Goal: Find specific page/section: Find specific page/section

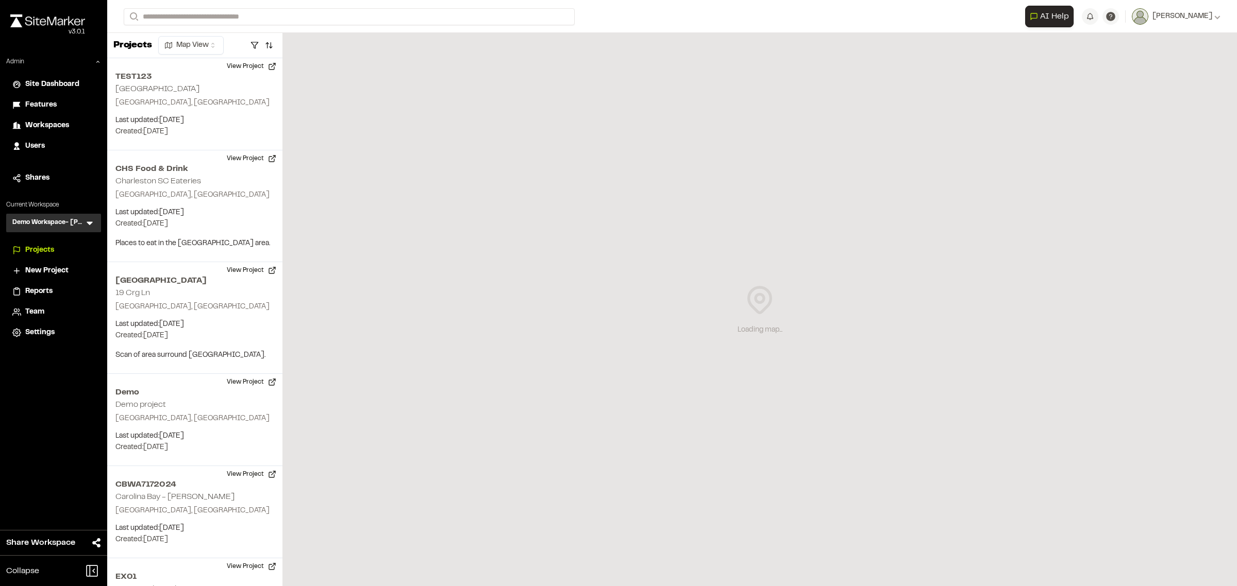
click at [92, 222] on icon at bounding box center [90, 223] width 10 height 10
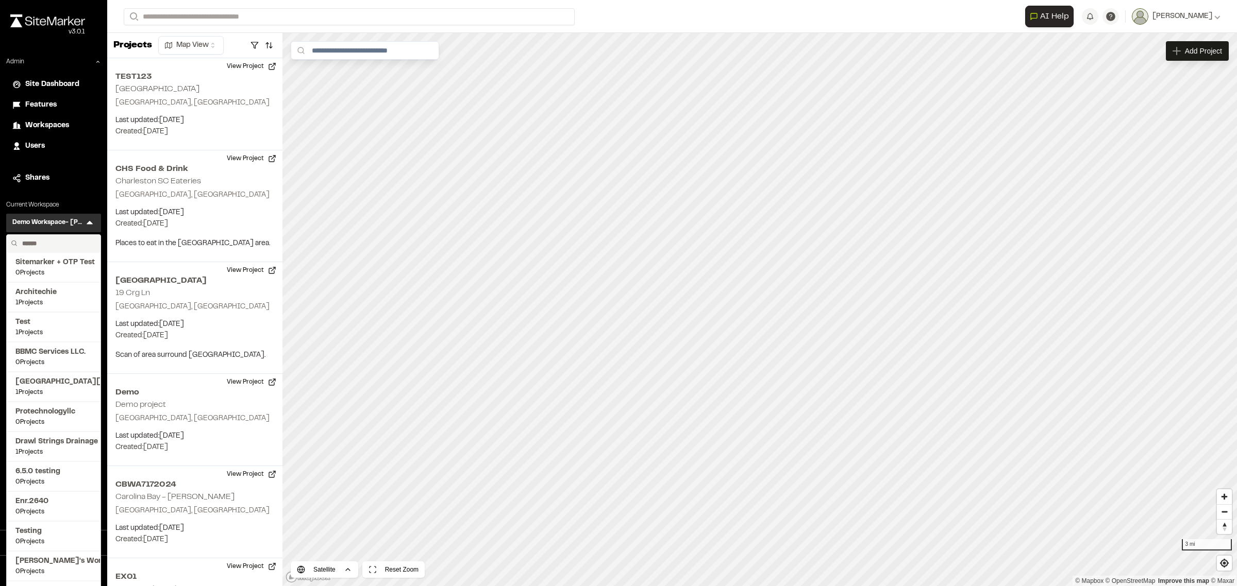
click at [47, 241] on input "text" at bounding box center [57, 244] width 78 height 18
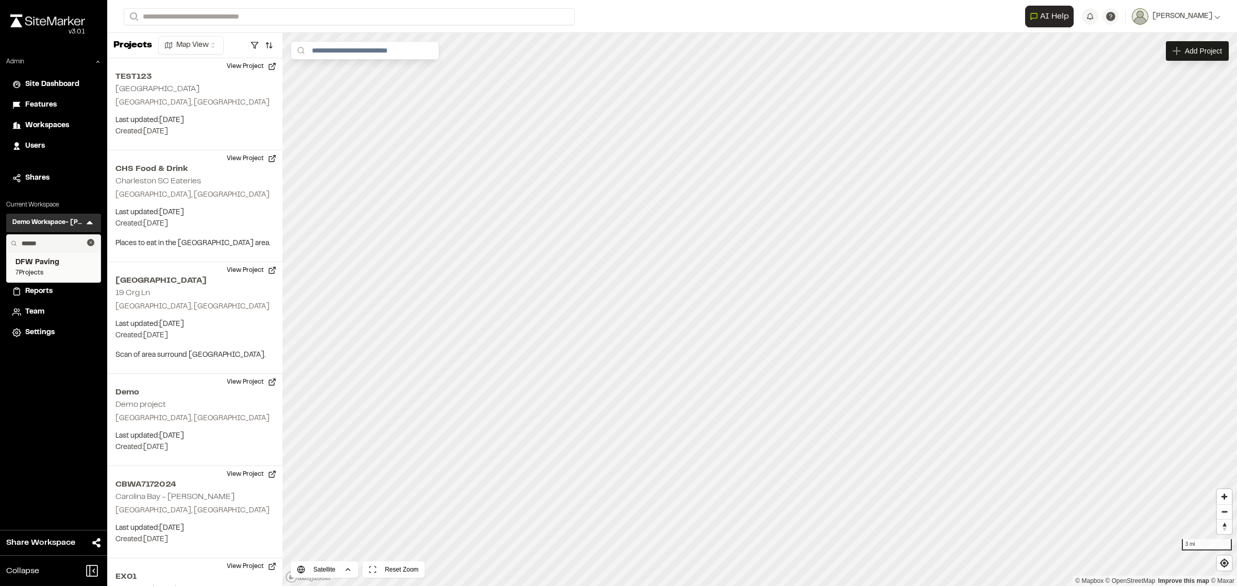
type input "******"
click at [62, 264] on span "DFW Paving" at bounding box center [53, 262] width 76 height 11
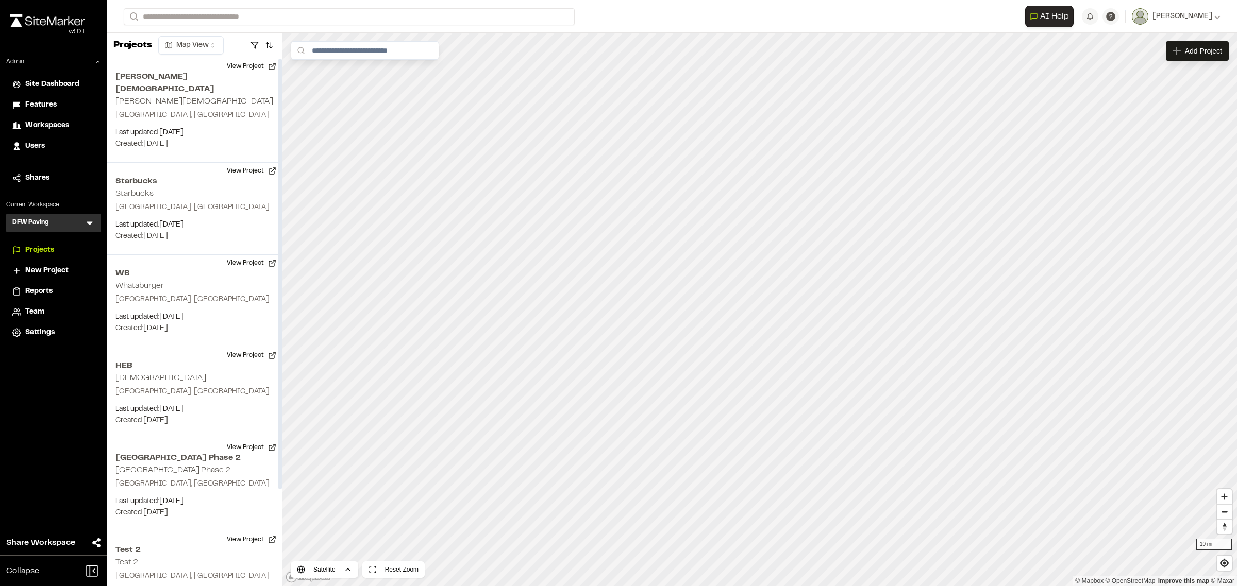
click at [38, 287] on span "Reports" at bounding box center [38, 291] width 27 height 11
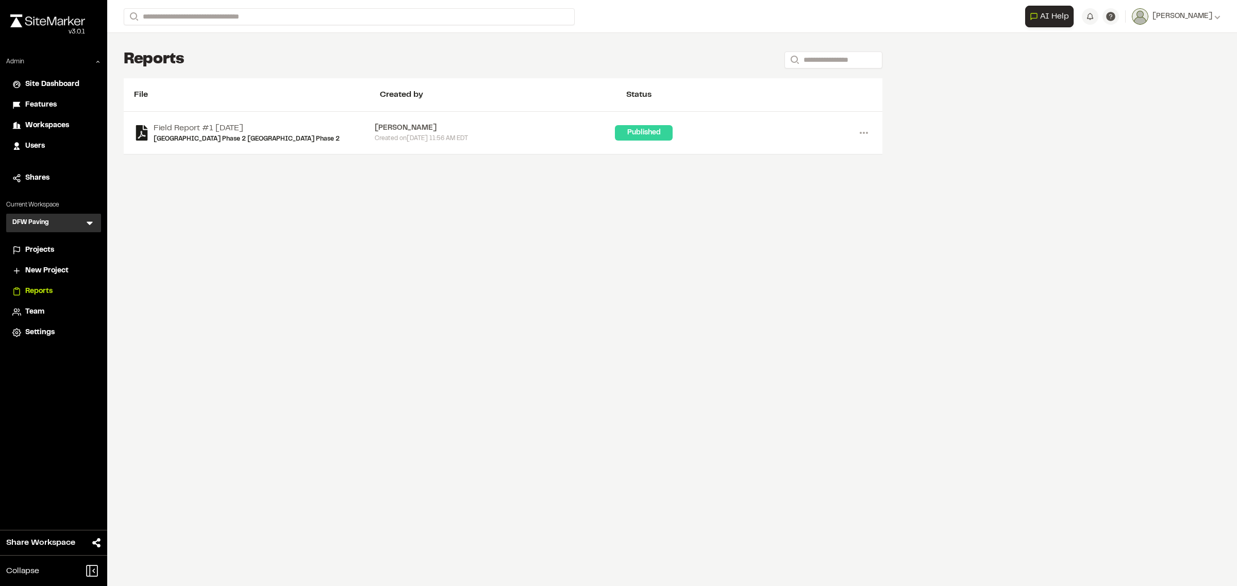
click at [52, 248] on span "Projects" at bounding box center [39, 250] width 29 height 11
